Goal: Task Accomplishment & Management: Use online tool/utility

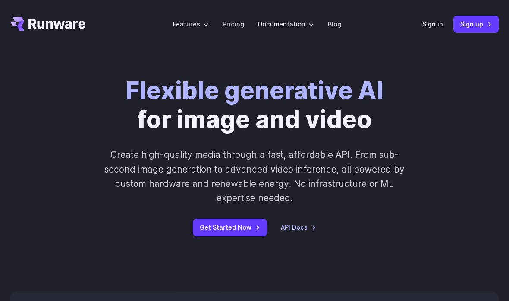
click at [241, 221] on link "Get Started Now" at bounding box center [230, 226] width 74 height 17
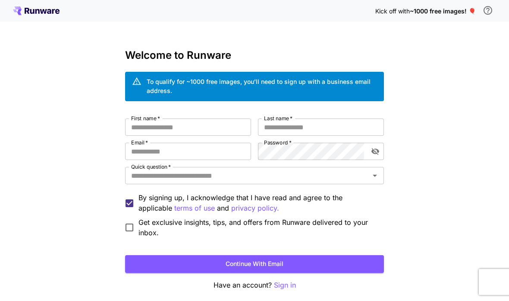
click at [353, 268] on button "Continue with email" at bounding box center [254, 264] width 259 height 18
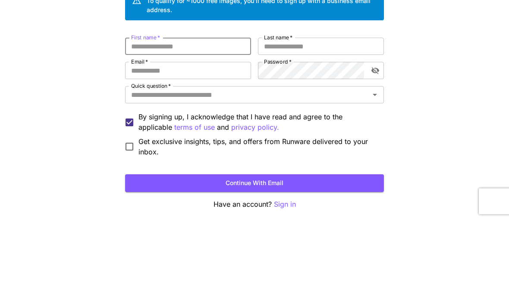
scroll to position [35, 0]
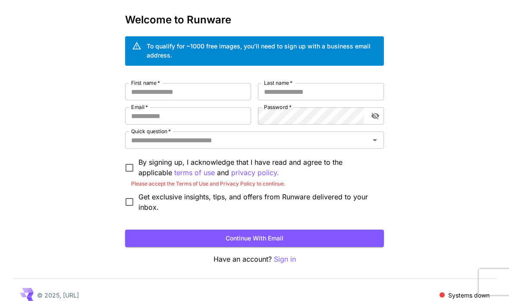
click at [338, 238] on button "Continue with email" at bounding box center [254, 238] width 259 height 18
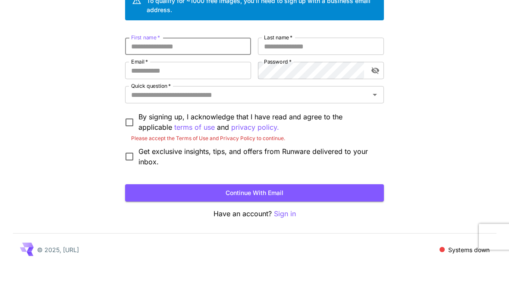
scroll to position [45, 0]
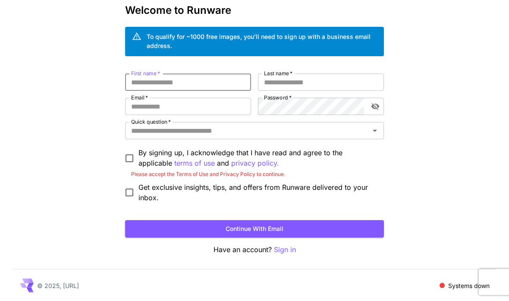
click at [227, 86] on input "First name   *" at bounding box center [188, 81] width 126 height 17
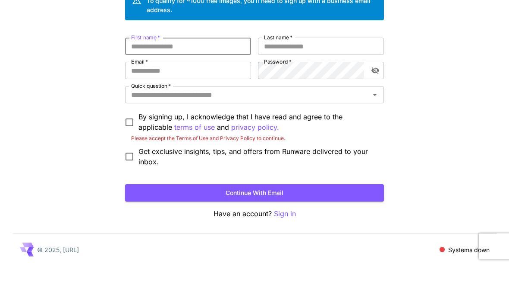
type input "*"
type input "**********"
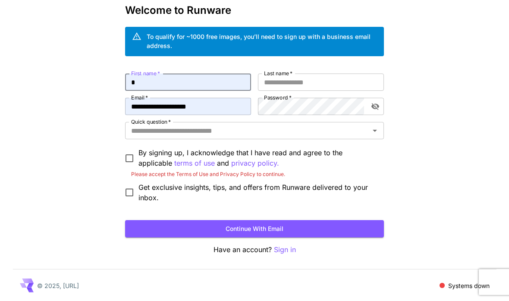
click at [328, 224] on button "Continue with email" at bounding box center [254, 229] width 259 height 18
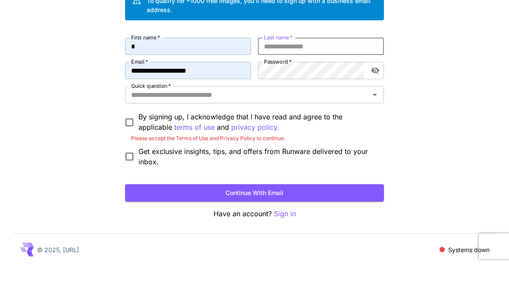
click at [443, 60] on div "**********" at bounding box center [254, 128] width 509 height 346
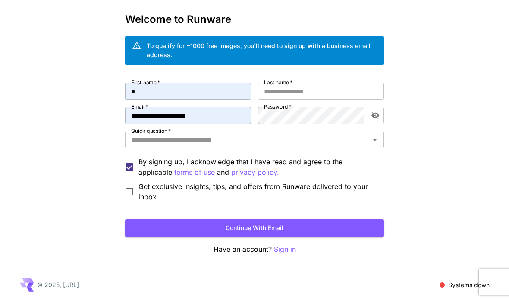
scroll to position [35, 0]
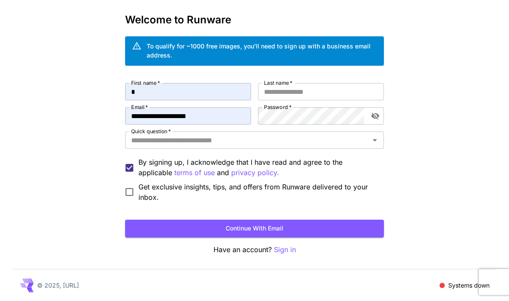
click at [365, 85] on input "Last name   *" at bounding box center [321, 91] width 126 height 17
type input "*"
click at [343, 230] on button "Continue with email" at bounding box center [254, 228] width 259 height 18
click at [352, 229] on button "Continue with email" at bounding box center [254, 228] width 259 height 18
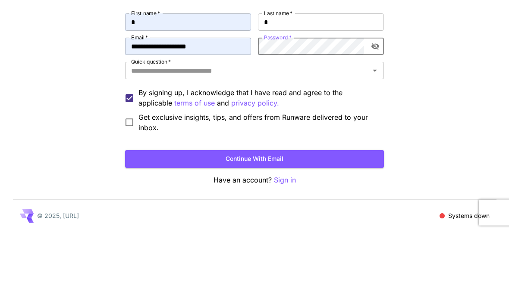
click at [433, 49] on div "**********" at bounding box center [254, 133] width 509 height 336
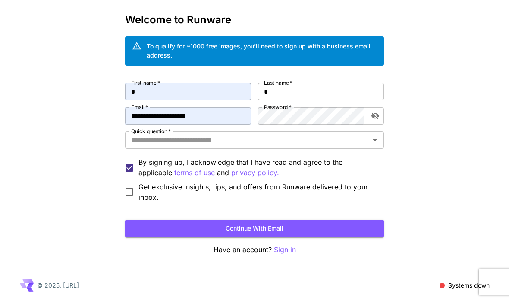
click at [323, 145] on input "Quick question   *" at bounding box center [248, 140] width 240 height 12
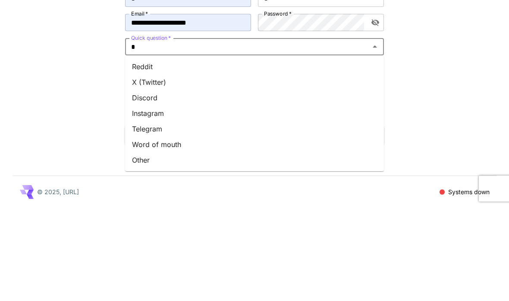
type input "**"
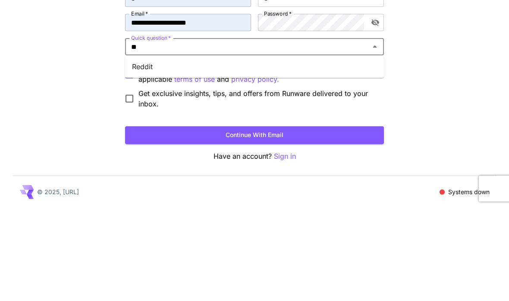
click at [335, 152] on li "Reddit" at bounding box center [254, 160] width 259 height 16
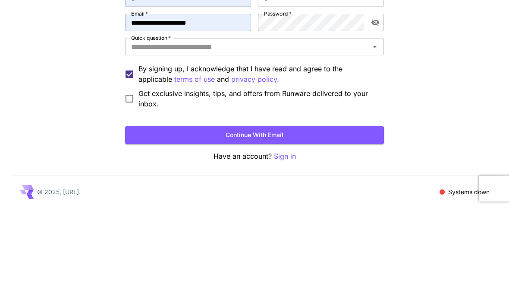
type input "******"
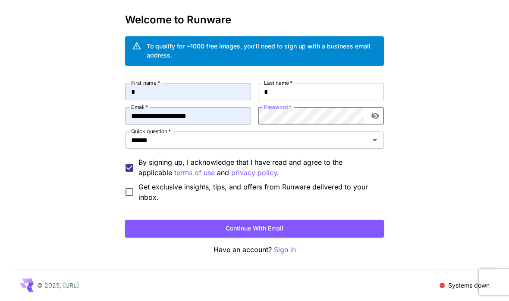
click at [373, 119] on icon "toggle password visibility" at bounding box center [375, 115] width 9 height 9
click at [375, 117] on icon "toggle password visibility" at bounding box center [375, 115] width 9 height 9
click at [364, 230] on button "Continue with email" at bounding box center [254, 228] width 259 height 18
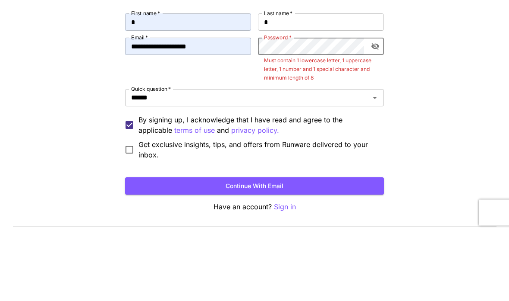
scroll to position [61, 0]
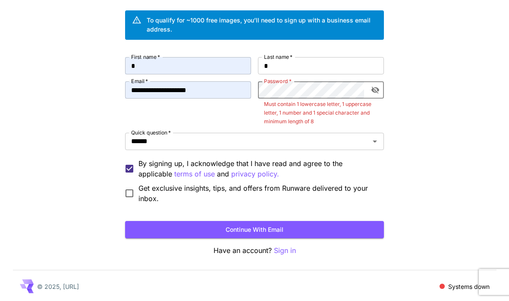
click at [355, 231] on button "Continue with email" at bounding box center [254, 230] width 259 height 18
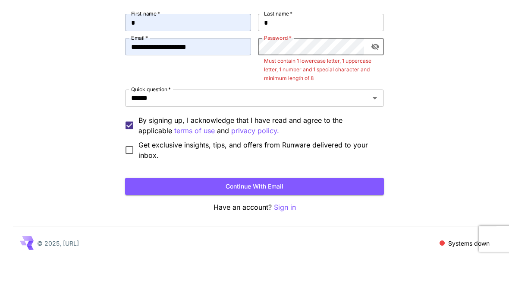
scroll to position [35, 0]
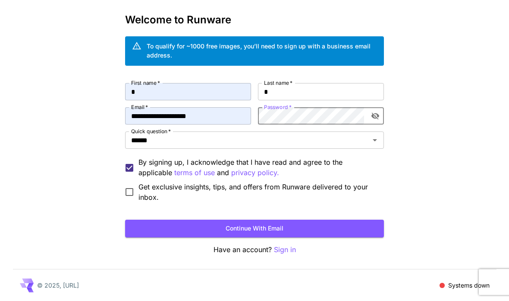
click at [362, 230] on button "Continue with email" at bounding box center [254, 228] width 259 height 18
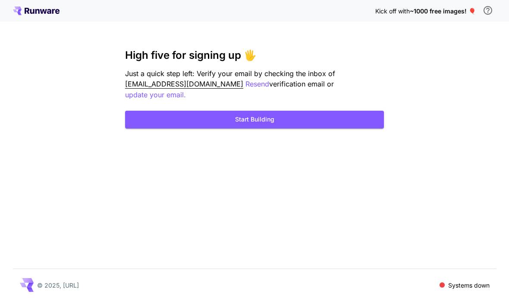
click at [367, 111] on button "Start Building" at bounding box center [254, 120] width 259 height 18
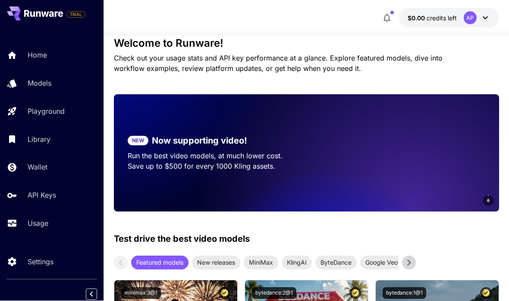
scroll to position [117, 0]
click at [20, 91] on link "Models" at bounding box center [52, 83] width 104 height 21
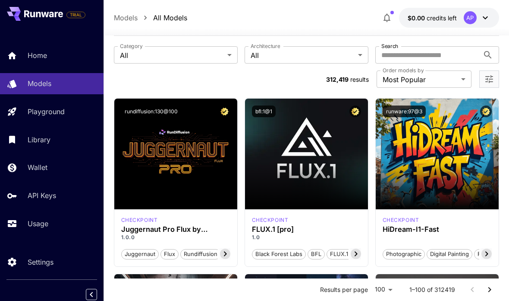
click at [285, 228] on h3 "FLUX.1 [pro]" at bounding box center [306, 229] width 109 height 8
click at [310, 201] on div "Launch in Playground" at bounding box center [306, 153] width 123 height 111
click at [325, 154] on span "Launch in Playground" at bounding box center [301, 153] width 65 height 7
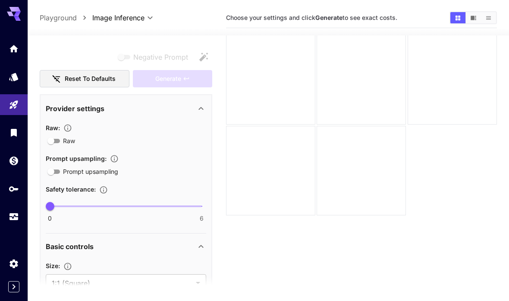
scroll to position [105, 0]
click at [11, 48] on icon "Home" at bounding box center [14, 49] width 10 height 10
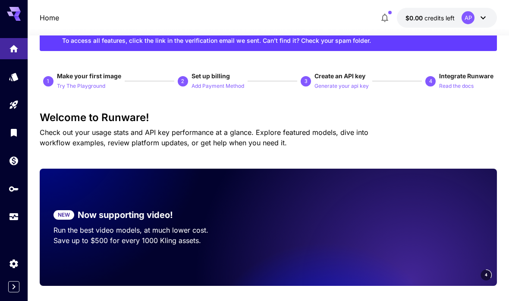
click at [95, 82] on p "Try The Playground" at bounding box center [81, 86] width 48 height 8
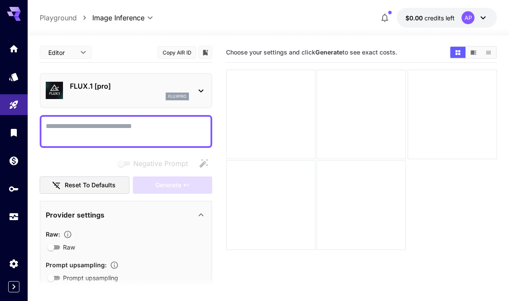
click at [432, 16] on span "credits left" at bounding box center [440, 17] width 30 height 7
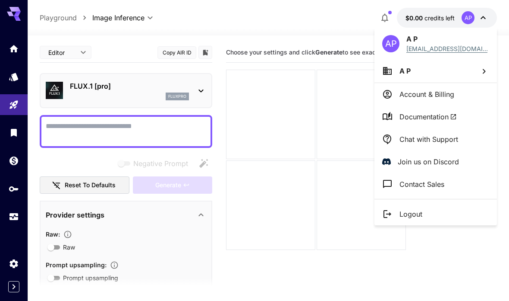
click at [455, 263] on div at bounding box center [254, 150] width 509 height 301
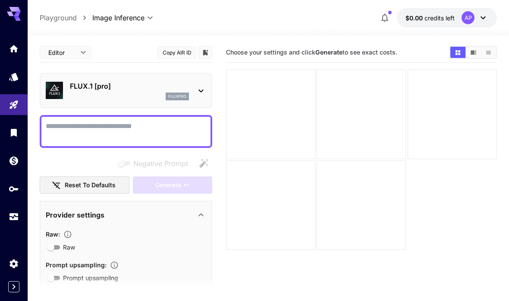
click at [19, 46] on link at bounding box center [14, 48] width 28 height 21
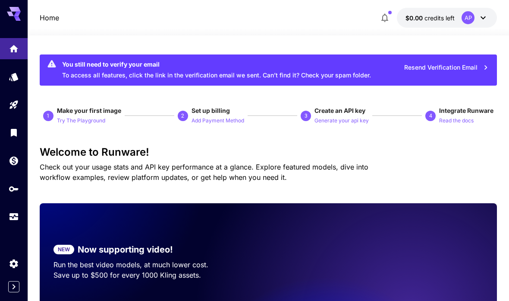
scroll to position [6, 0]
click at [16, 216] on link at bounding box center [14, 216] width 28 height 21
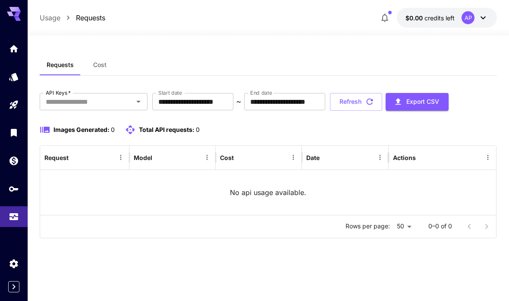
click at [19, 186] on icon "API Keys" at bounding box center [13, 188] width 9 height 5
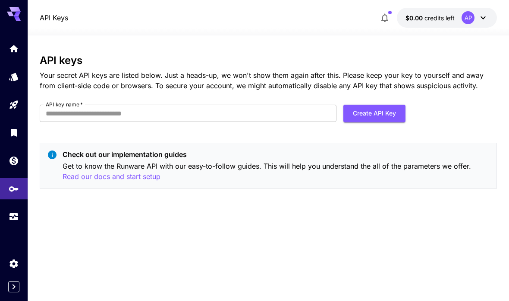
click at [19, 161] on link at bounding box center [14, 160] width 28 height 21
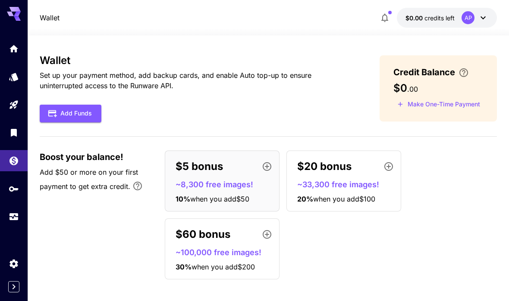
click at [15, 133] on link at bounding box center [14, 132] width 28 height 21
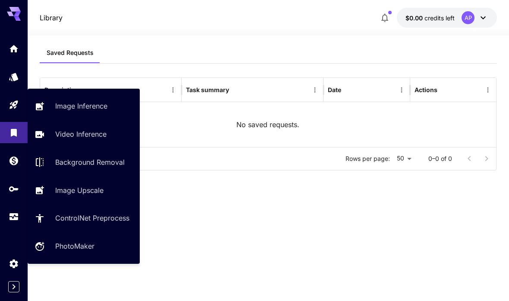
click at [82, 112] on link "Image Inference" at bounding box center [84, 105] width 112 height 21
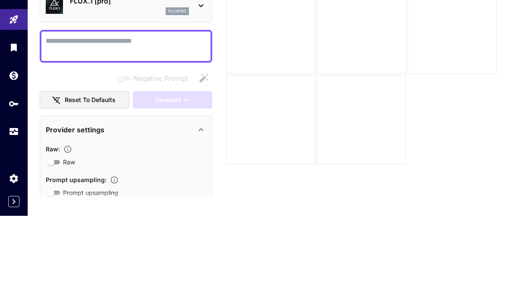
scroll to position [85, 0]
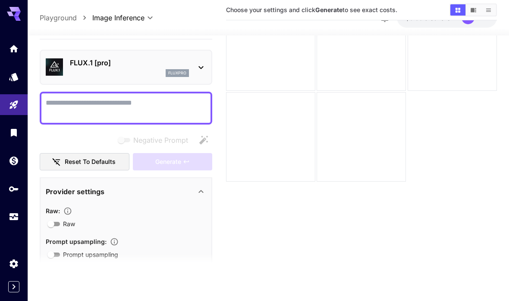
click at [11, 129] on icon "Library" at bounding box center [14, 132] width 10 height 10
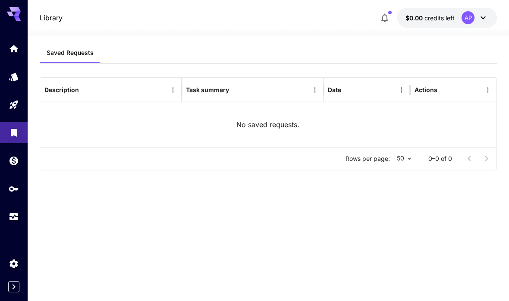
click at [19, 158] on link at bounding box center [14, 160] width 28 height 21
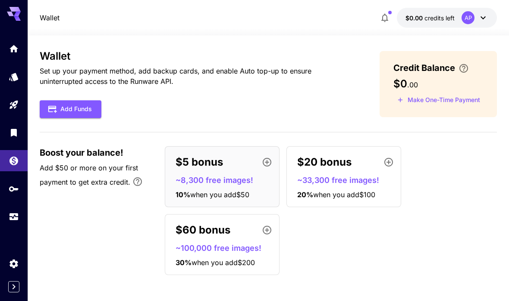
click at [11, 187] on link at bounding box center [14, 188] width 28 height 21
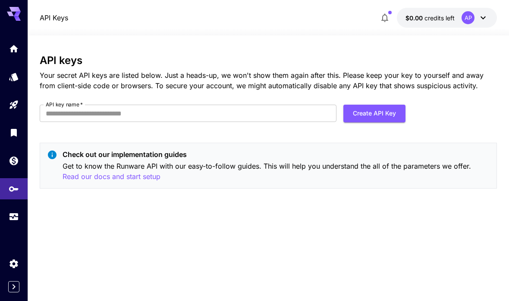
click at [6, 127] on link at bounding box center [14, 132] width 28 height 21
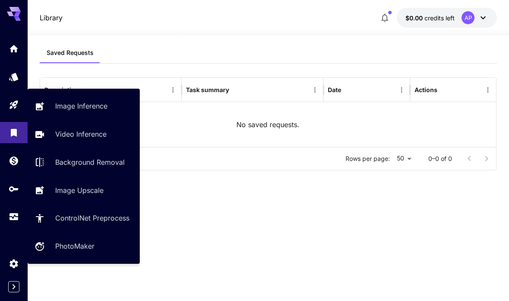
click at [91, 200] on link "Image Upscale" at bounding box center [84, 189] width 112 height 21
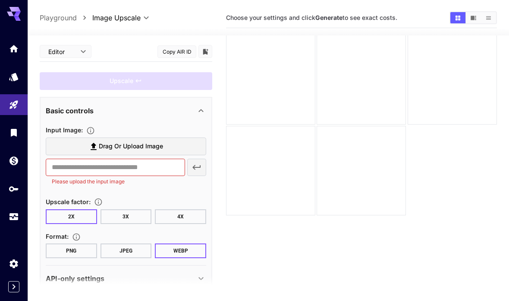
click at [162, 145] on span "Drag or upload image" at bounding box center [131, 146] width 64 height 11
click at [0, 0] on input "Drag or upload image" at bounding box center [0, 0] width 0 height 0
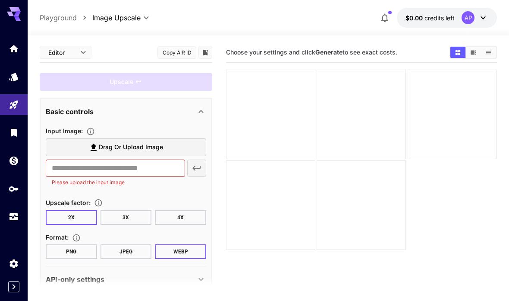
click at [12, 50] on icon "Home" at bounding box center [14, 49] width 10 height 10
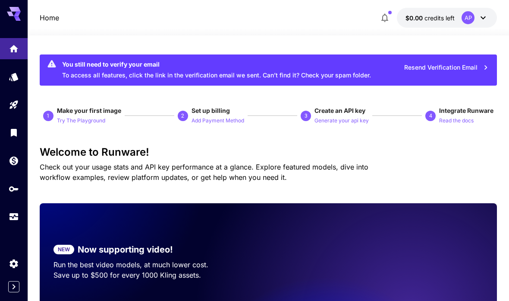
click at [75, 115] on button "Try The Playground" at bounding box center [81, 120] width 48 height 10
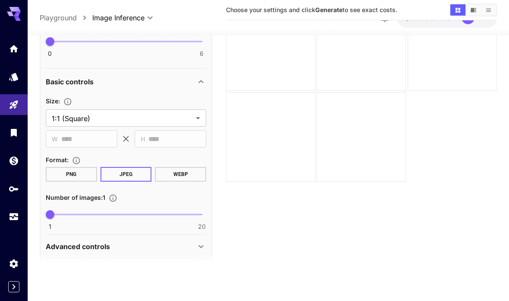
scroll to position [247, 0]
click at [188, 12] on section "Prompt upsampling : Prompt upsampling" at bounding box center [126, 0] width 161 height 24
click at [199, 241] on icon at bounding box center [201, 246] width 10 height 10
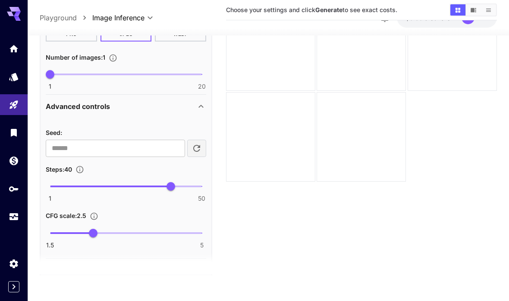
scroll to position [387, 0]
click at [202, 265] on icon at bounding box center [201, 270] width 10 height 10
type input "*"
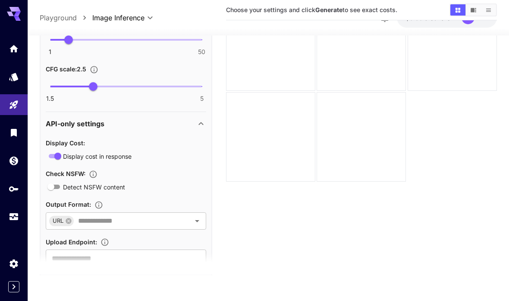
scroll to position [533, 0]
click at [95, 179] on icon "When enabled, the API uses a pre-trained model to flag content that may be NSFW…" at bounding box center [93, 174] width 9 height 9
click at [94, 178] on icon "When enabled, the API uses a pre-trained model to flag content that may be NSFW…" at bounding box center [93, 174] width 7 height 7
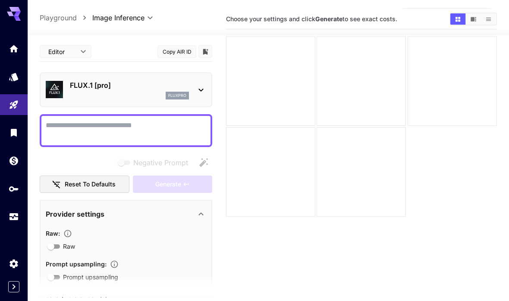
scroll to position [0, 0]
